Goal: Use online tool/utility: Utilize a website feature to perform a specific function

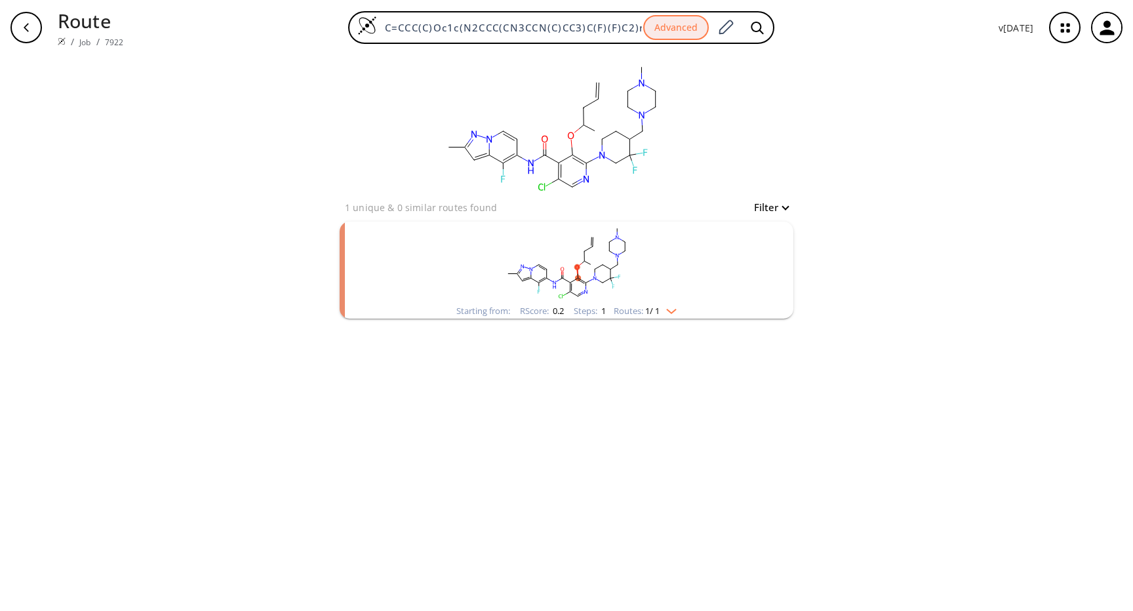
click at [724, 256] on rect "clusters" at bounding box center [566, 263] width 341 height 82
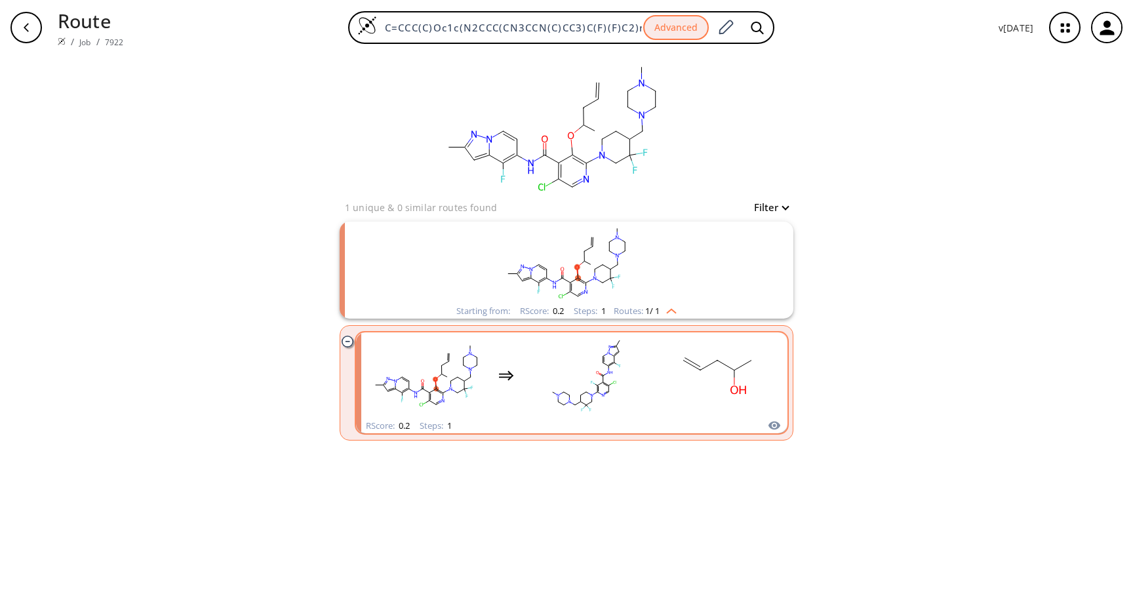
click at [671, 397] on rect "clusters" at bounding box center [717, 375] width 118 height 82
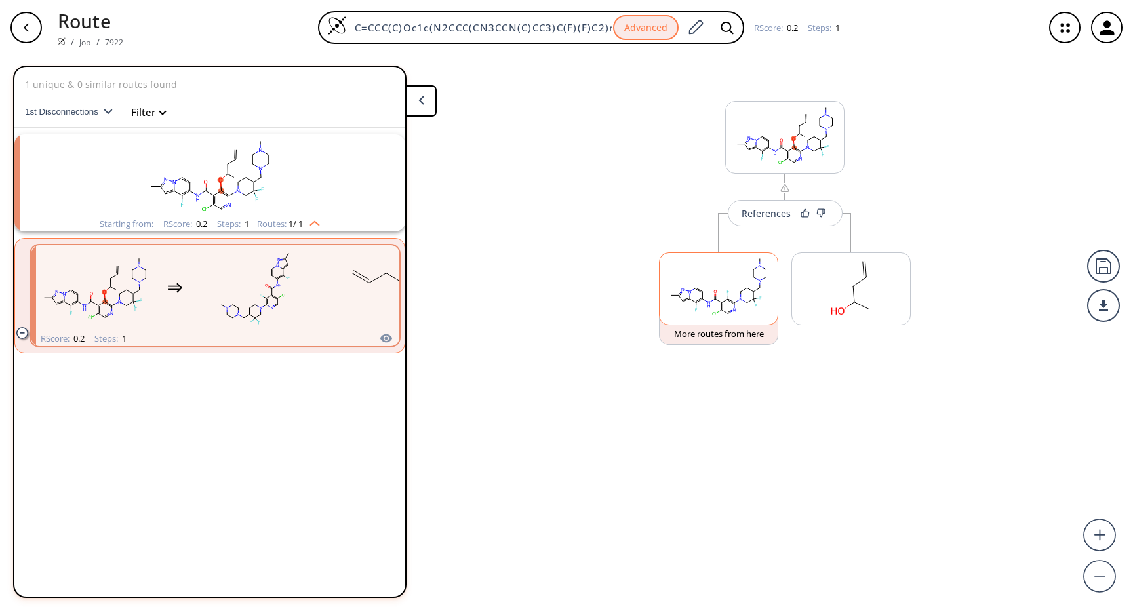
click at [709, 312] on rect at bounding box center [719, 286] width 118 height 67
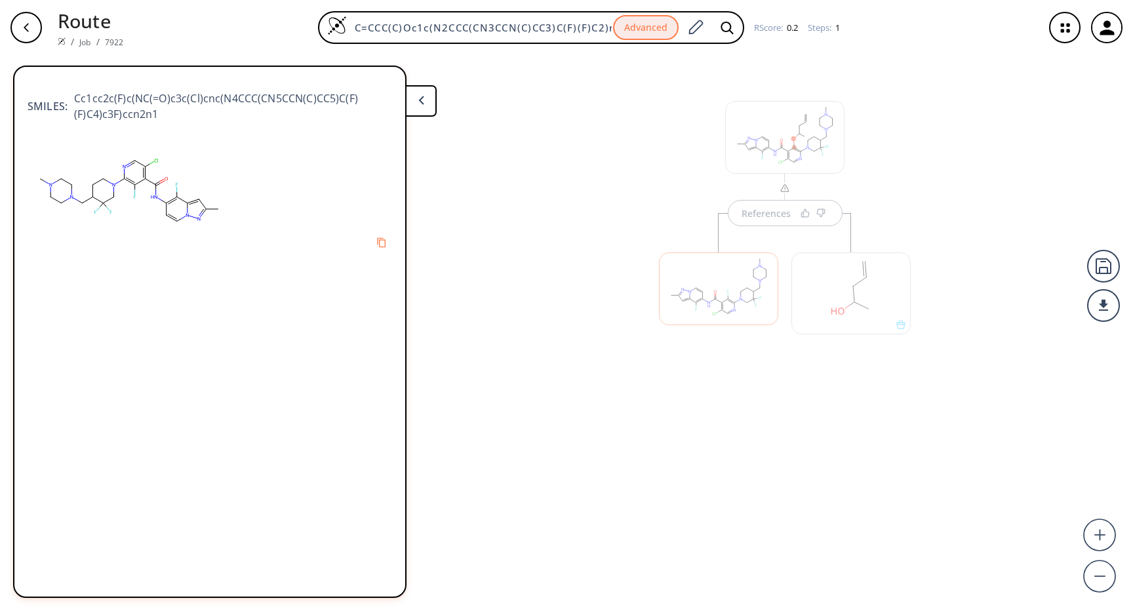
click at [730, 314] on div at bounding box center [718, 288] width 119 height 73
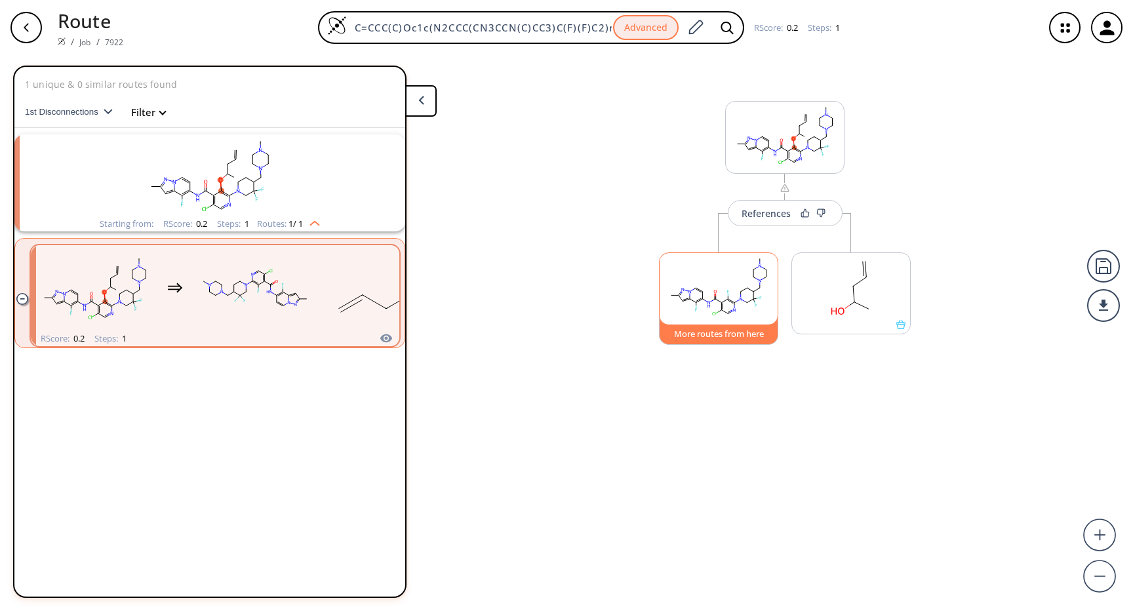
click at [726, 330] on button "More routes from here" at bounding box center [718, 331] width 119 height 28
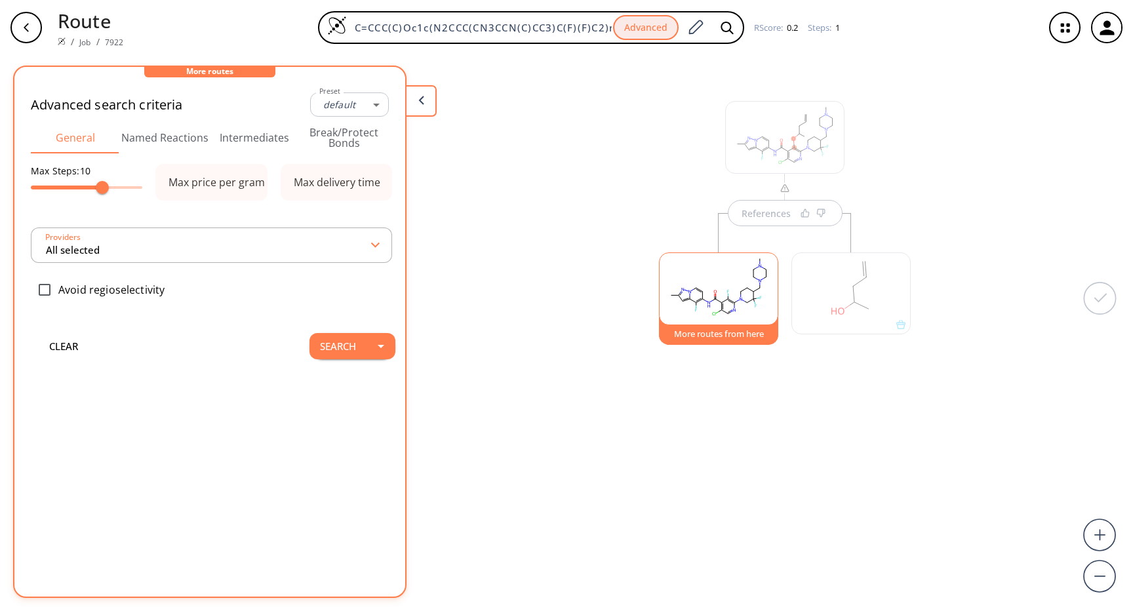
type input "-1"
type input "9"
type input "All selected"
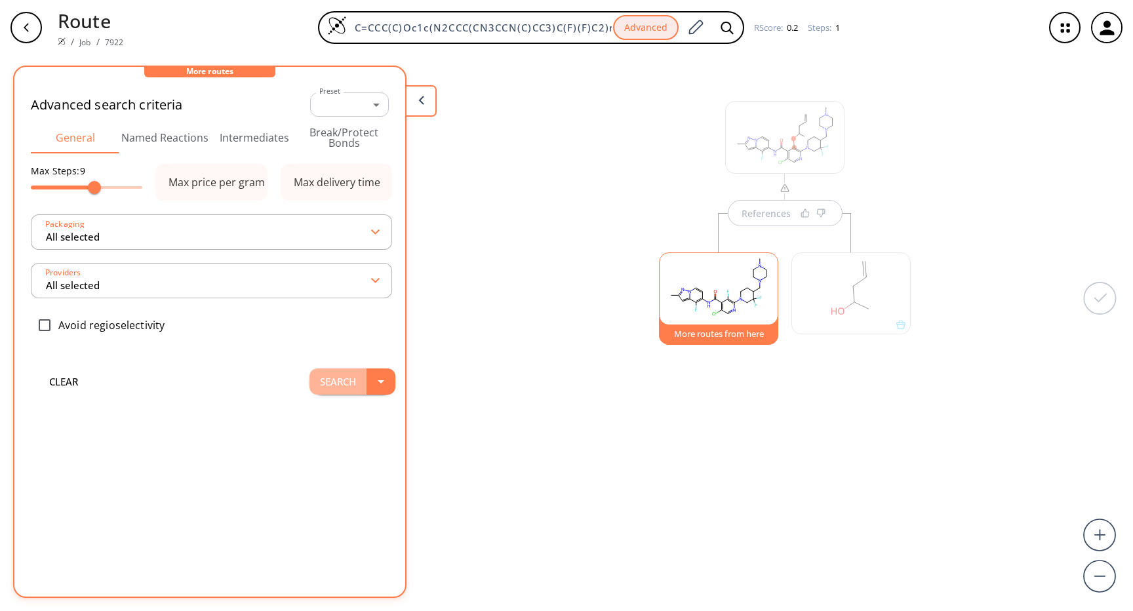
click at [317, 382] on button "Search" at bounding box center [338, 382] width 57 height 26
